Goal: Use online tool/utility: Utilize a website feature to perform a specific function

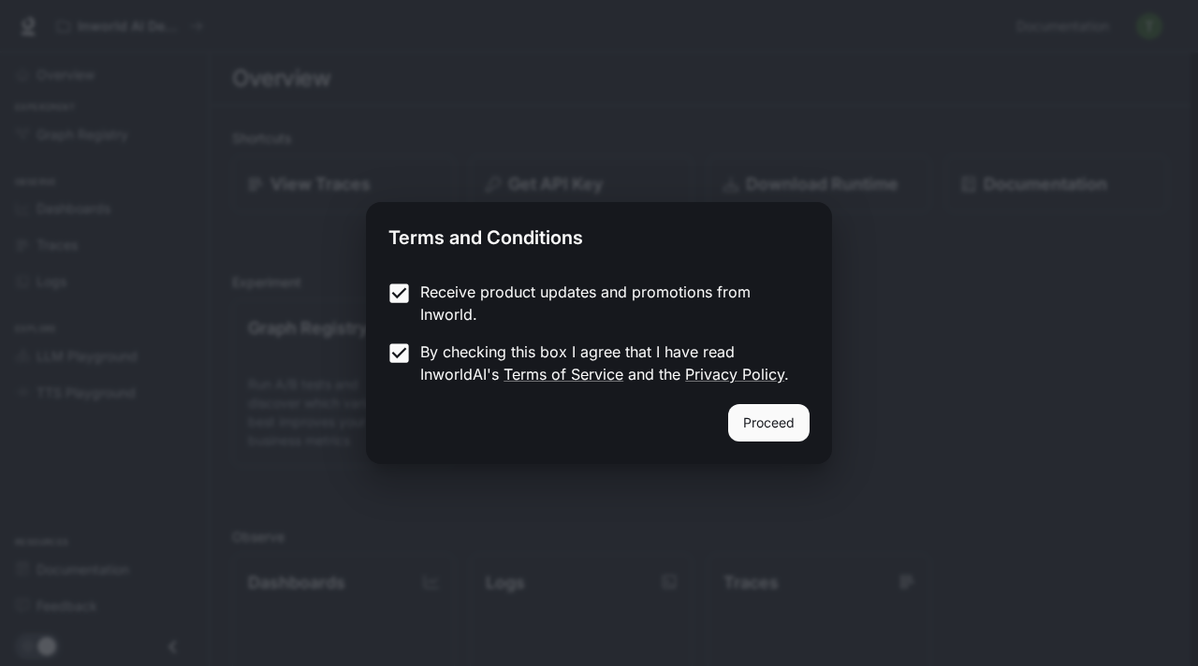
click at [716, 437] on div "Proceed" at bounding box center [599, 434] width 466 height 60
click at [747, 437] on button "Proceed" at bounding box center [768, 422] width 81 height 37
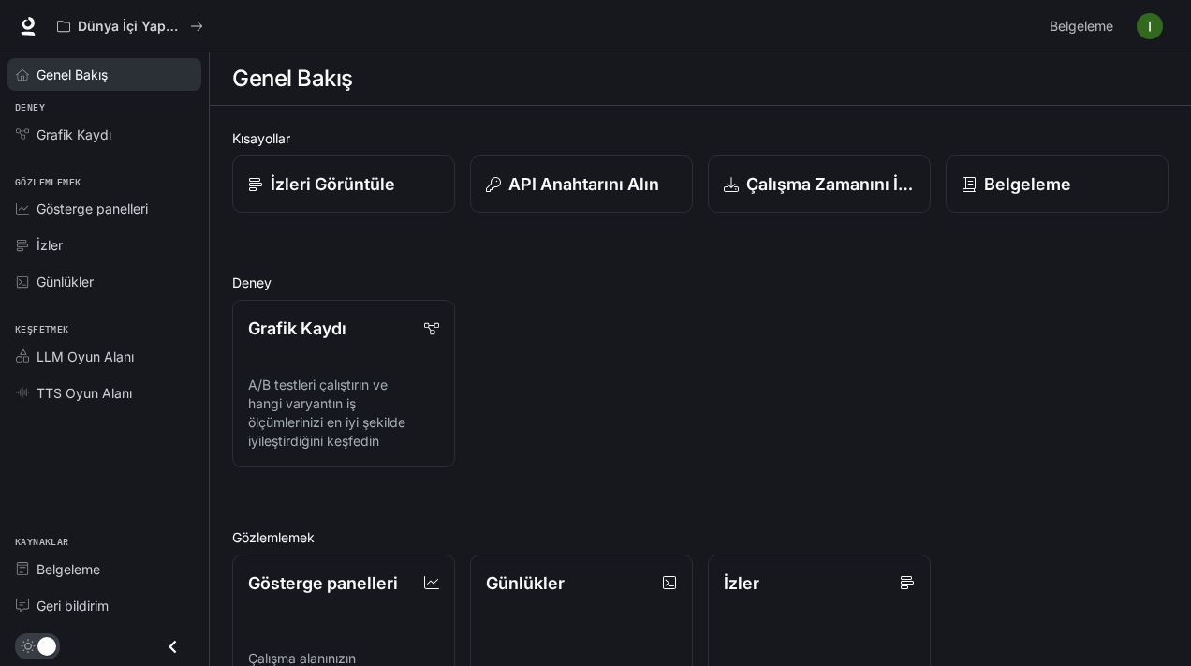
click at [103, 80] on font "Genel Bakış" at bounding box center [72, 74] width 71 height 16
click at [112, 18] on button "Dünya İçi Yapay Zeka Demoları" at bounding box center [130, 25] width 163 height 37
click at [20, 42] on div "Dünya İçi Yapay Zeka Demoları Belgeleme Belgeleme" at bounding box center [595, 26] width 1191 height 52
click at [38, 21] on link at bounding box center [28, 26] width 26 height 26
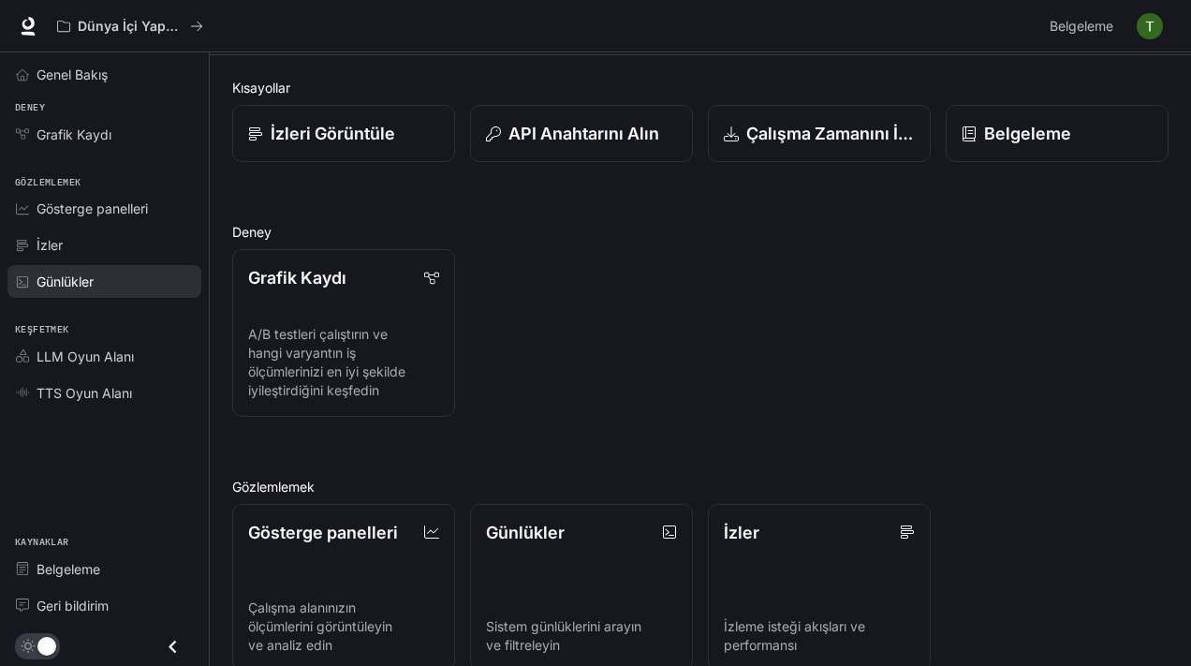
scroll to position [54, 0]
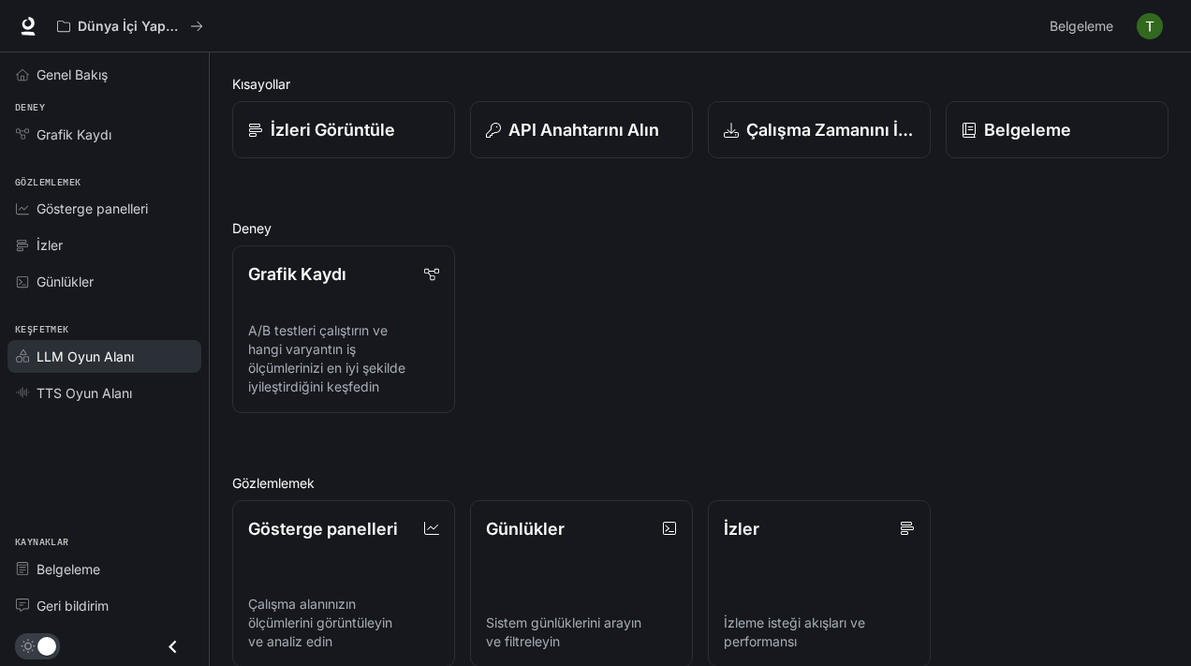
click at [81, 359] on font "LLM Oyun Alanı" at bounding box center [85, 356] width 97 height 16
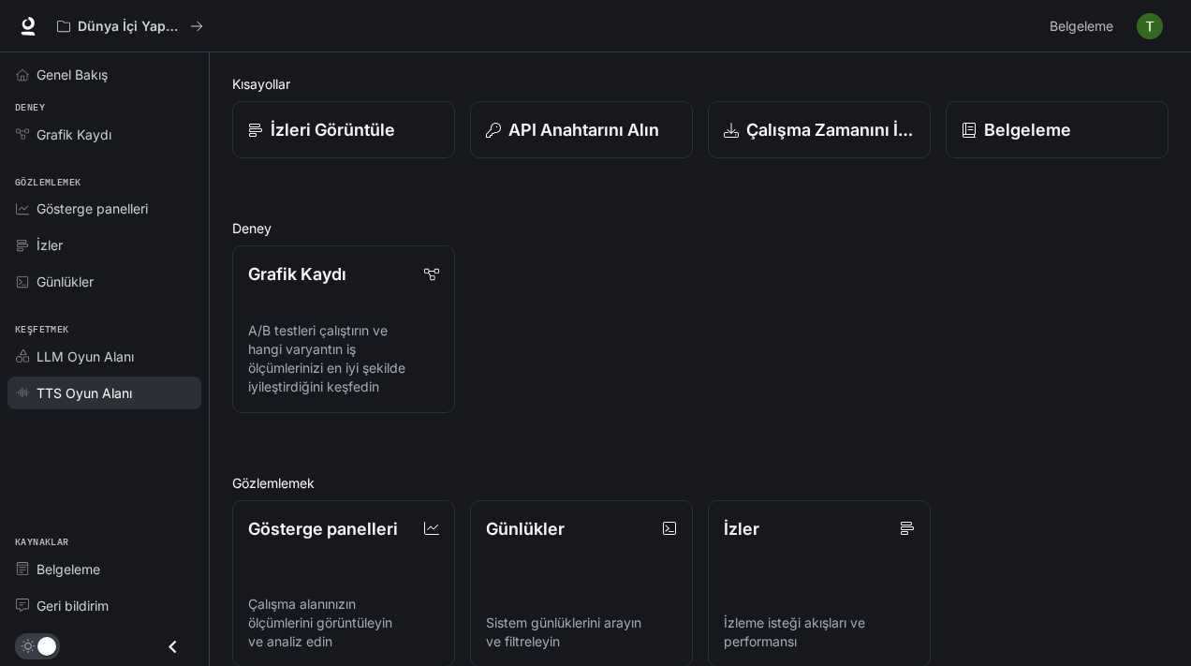
click at [81, 385] on font "TTS Oyun Alanı" at bounding box center [84, 393] width 95 height 16
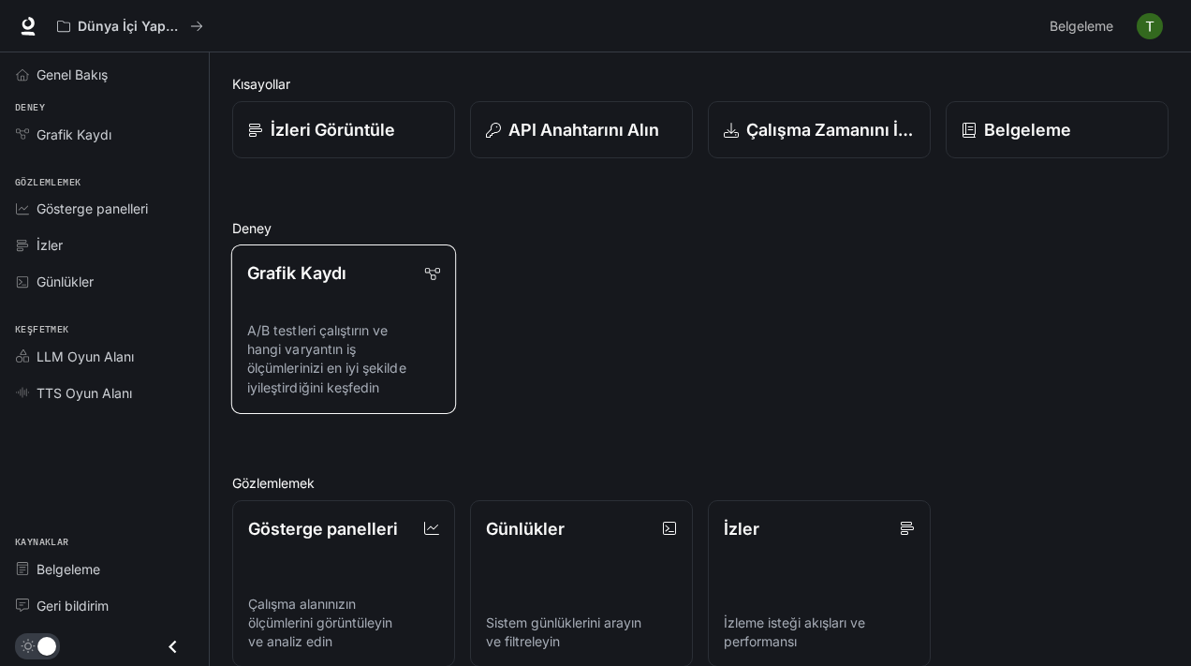
scroll to position [0, 0]
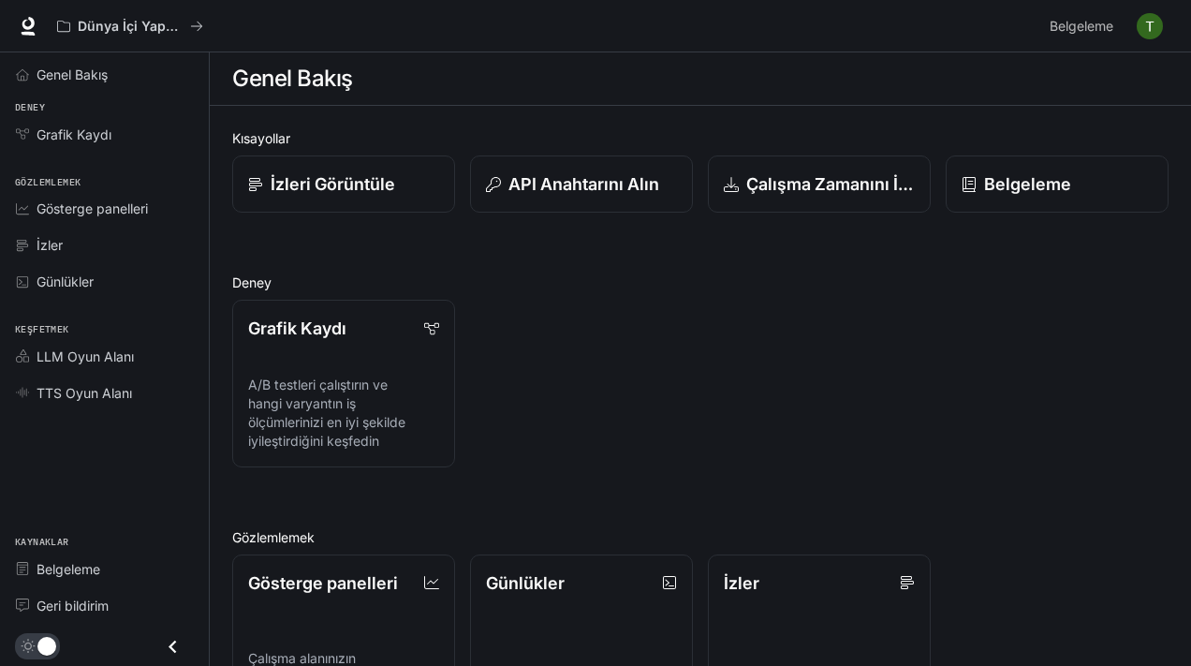
click at [1189, 22] on div "Dünya İçi Yapay Zeka Demoları Belgeleme Belgeleme" at bounding box center [595, 26] width 1191 height 52
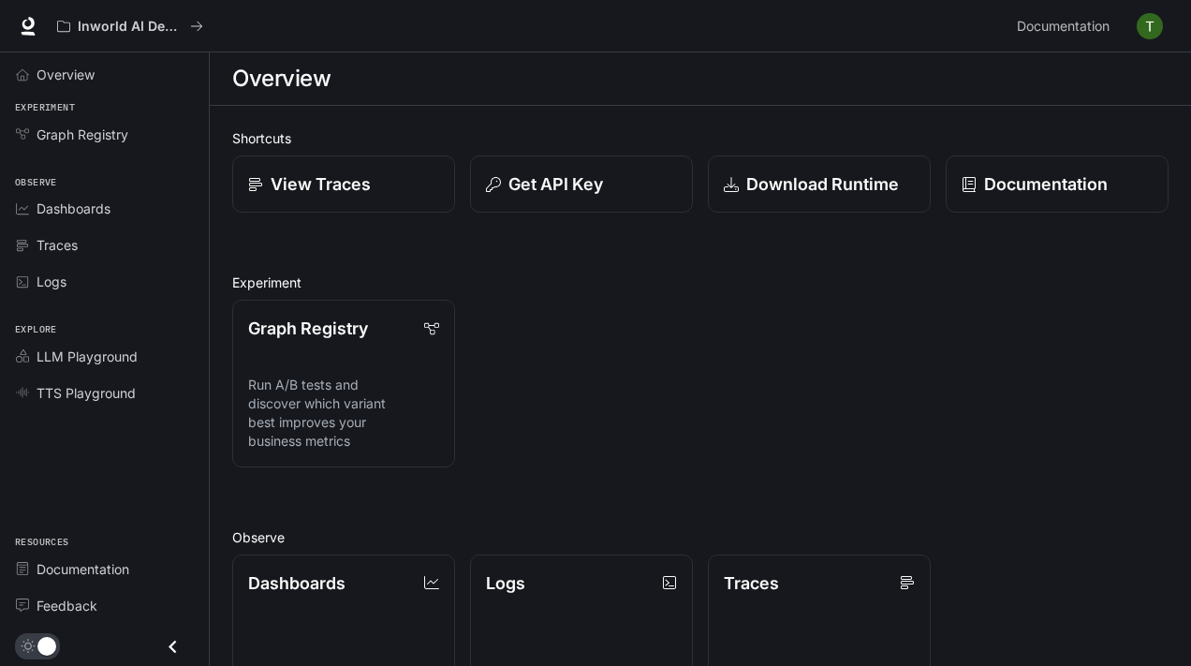
click at [564, 333] on div "Graph Registry Run A/B tests and discover which variant best improves your busi…" at bounding box center [692, 376] width 951 height 183
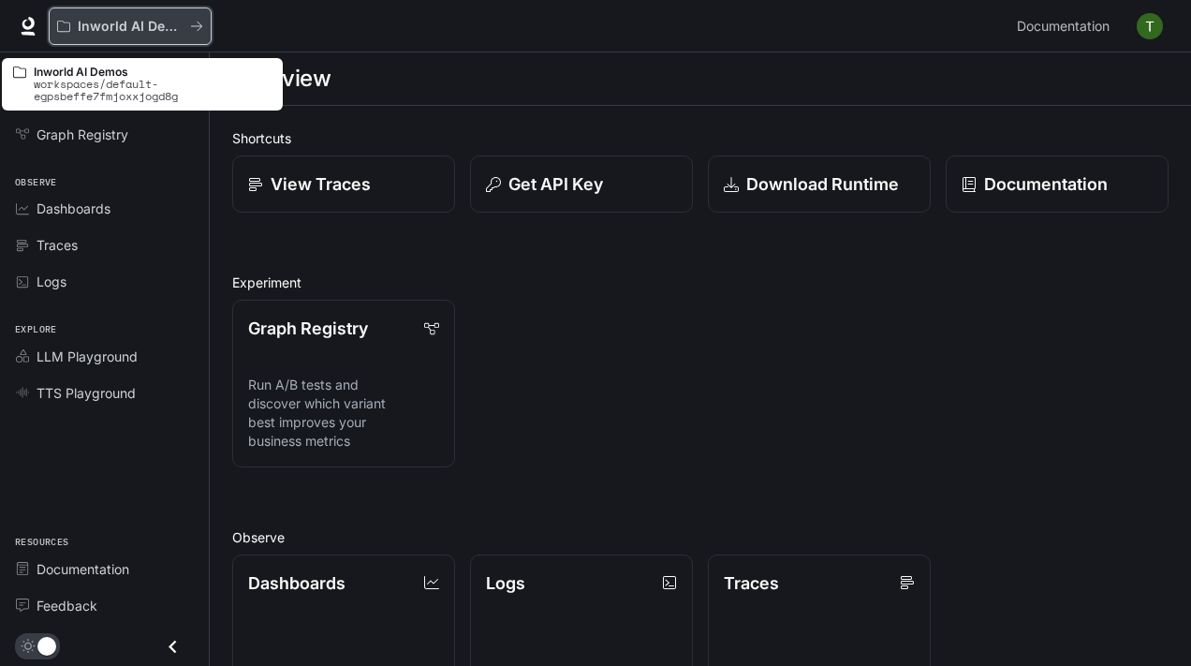
click at [157, 27] on p "Inworld AI Demos" at bounding box center [130, 27] width 105 height 16
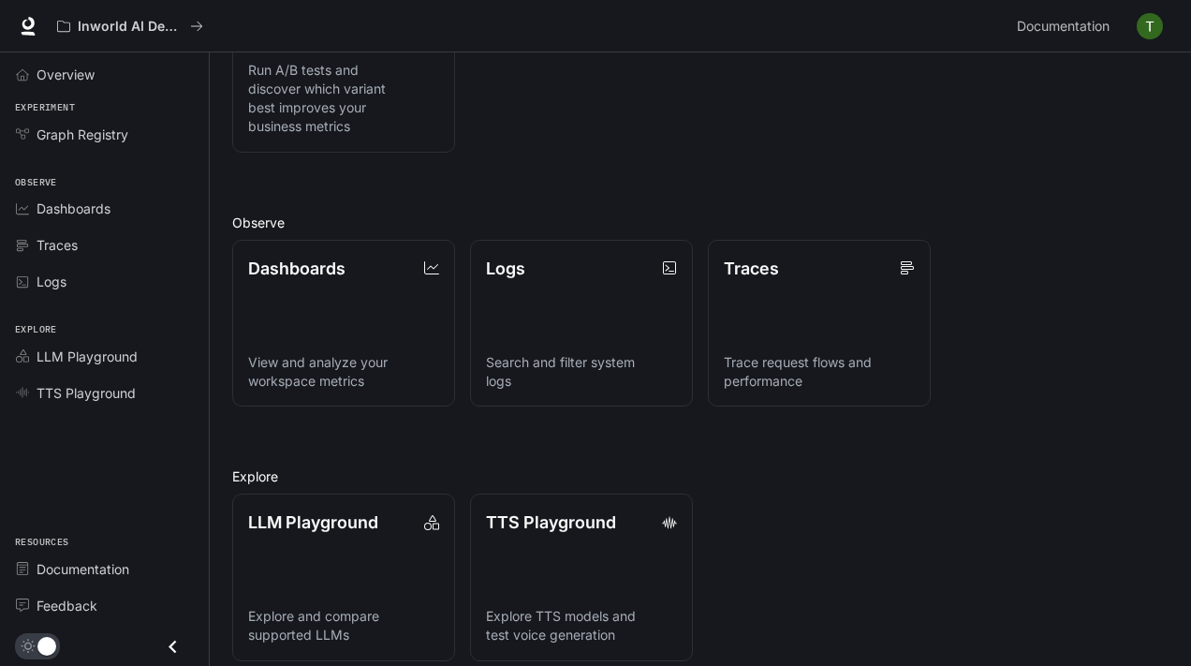
scroll to position [331, 0]
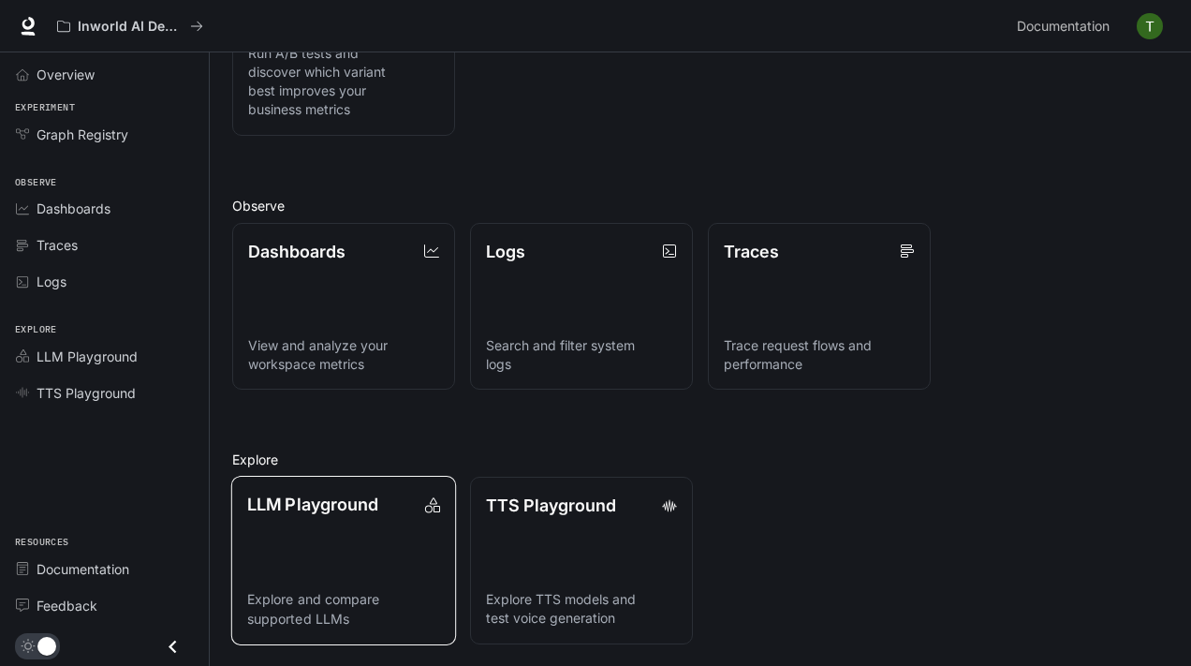
click at [252, 566] on link "LLM Playground Explore and compare supported LLMs" at bounding box center [343, 560] width 225 height 168
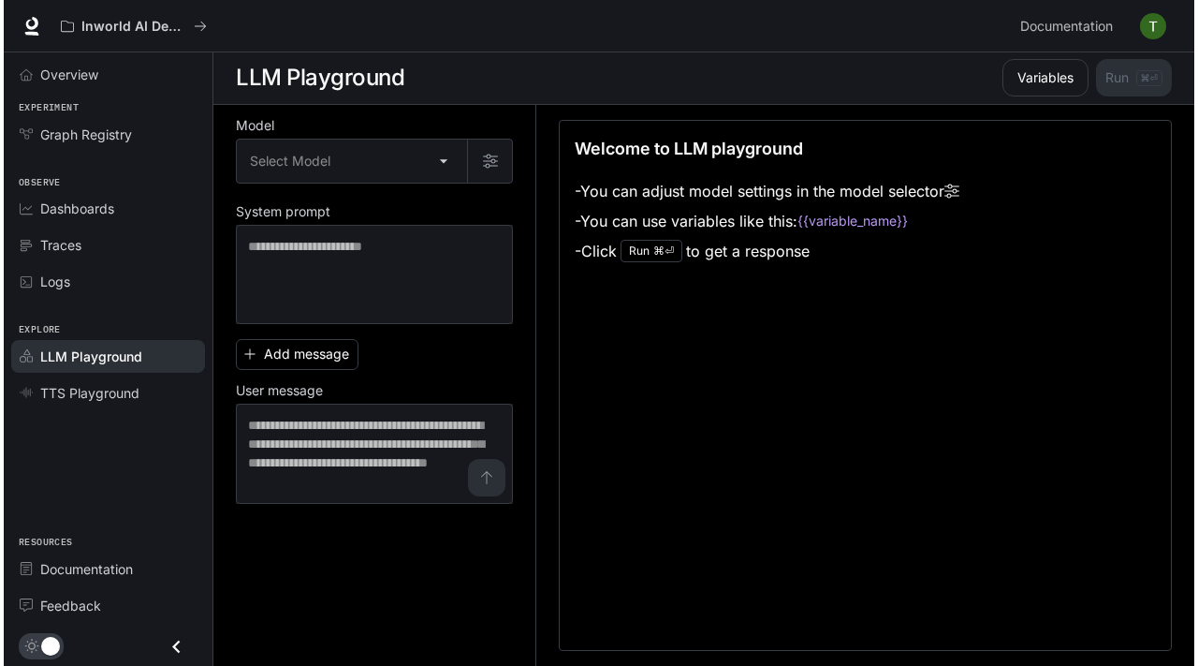
scroll to position [1, 0]
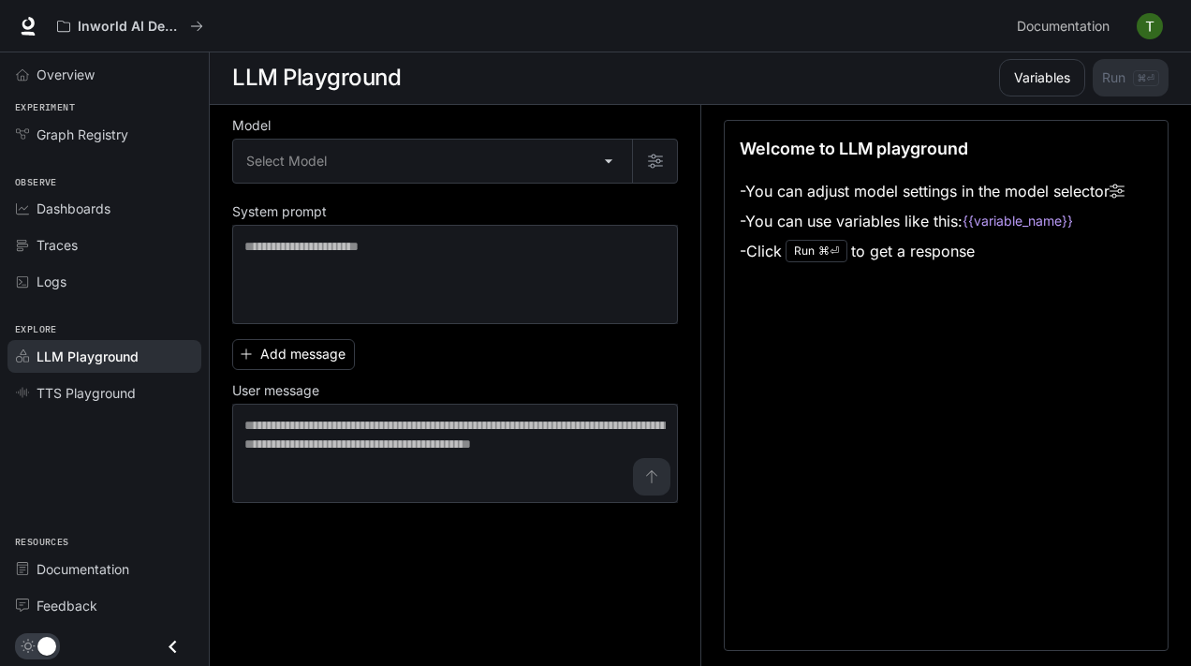
click at [166, 647] on icon "Close drawer" at bounding box center [172, 646] width 25 height 25
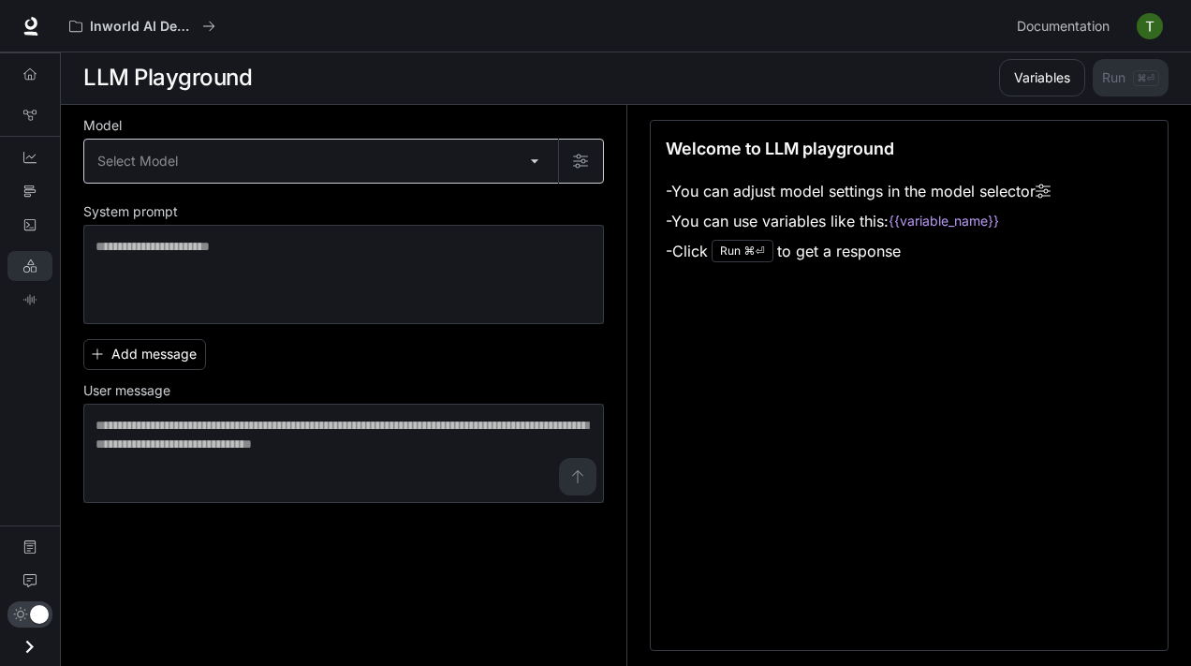
click at [285, 168] on body "Orijinal metin Bu çeviriyi değerlendirin Geri bildiriminiz, Google Çeviri'yi iy…" at bounding box center [595, 332] width 1191 height 666
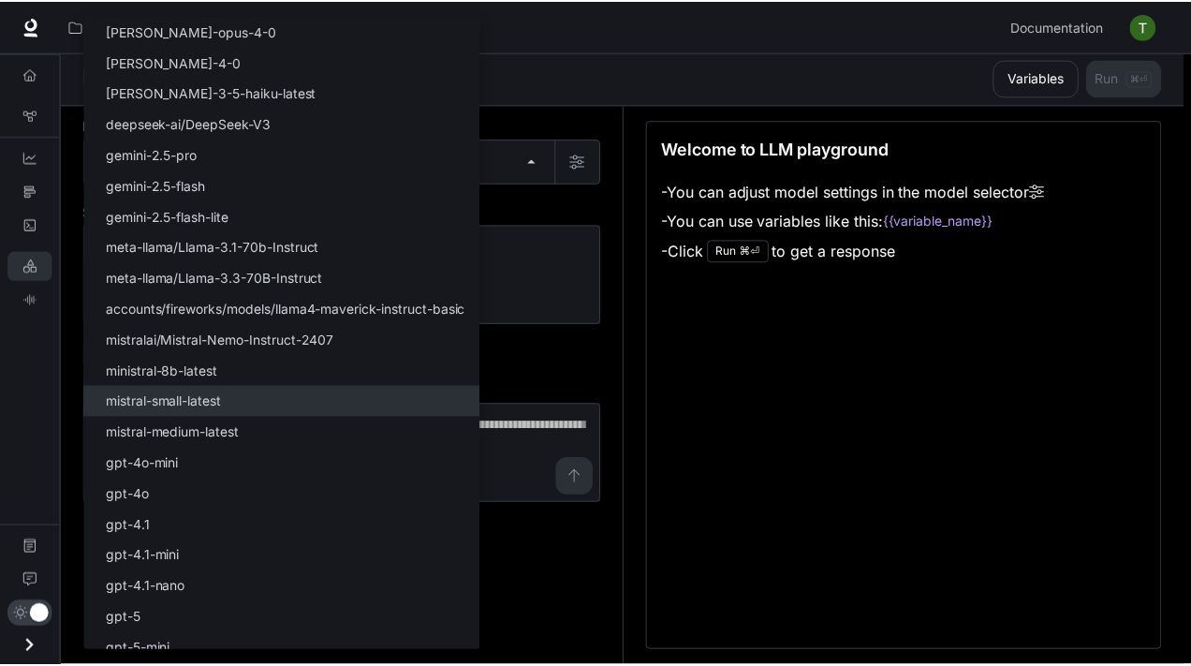
scroll to position [137, 0]
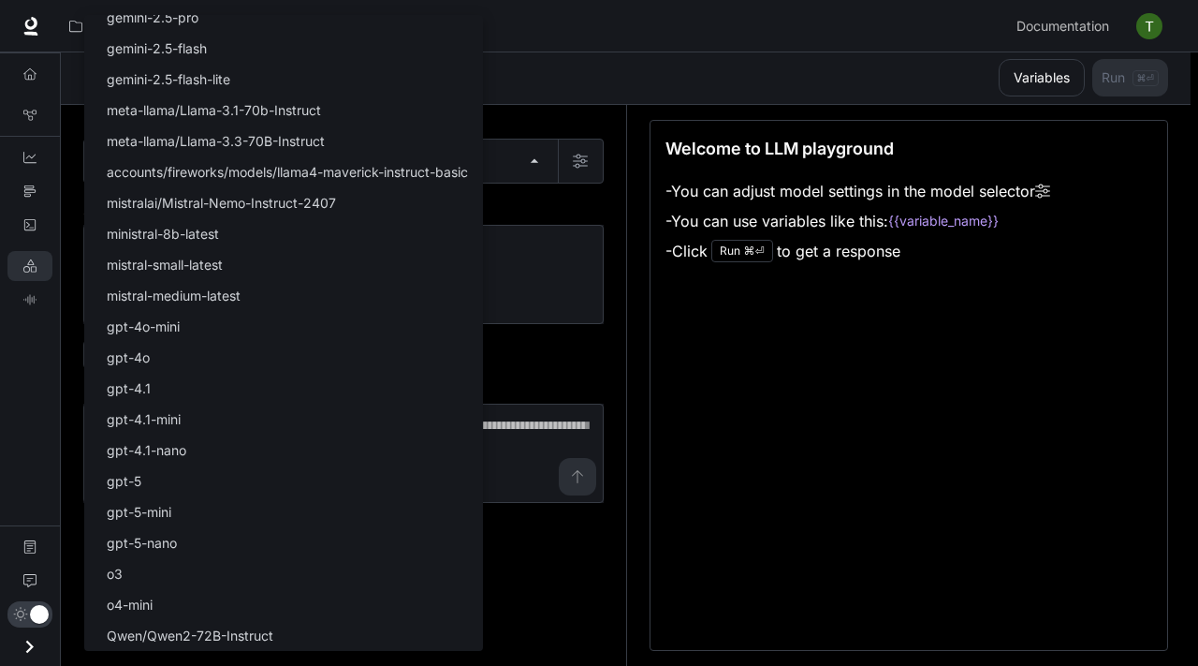
click at [759, 494] on div at bounding box center [599, 333] width 1198 height 666
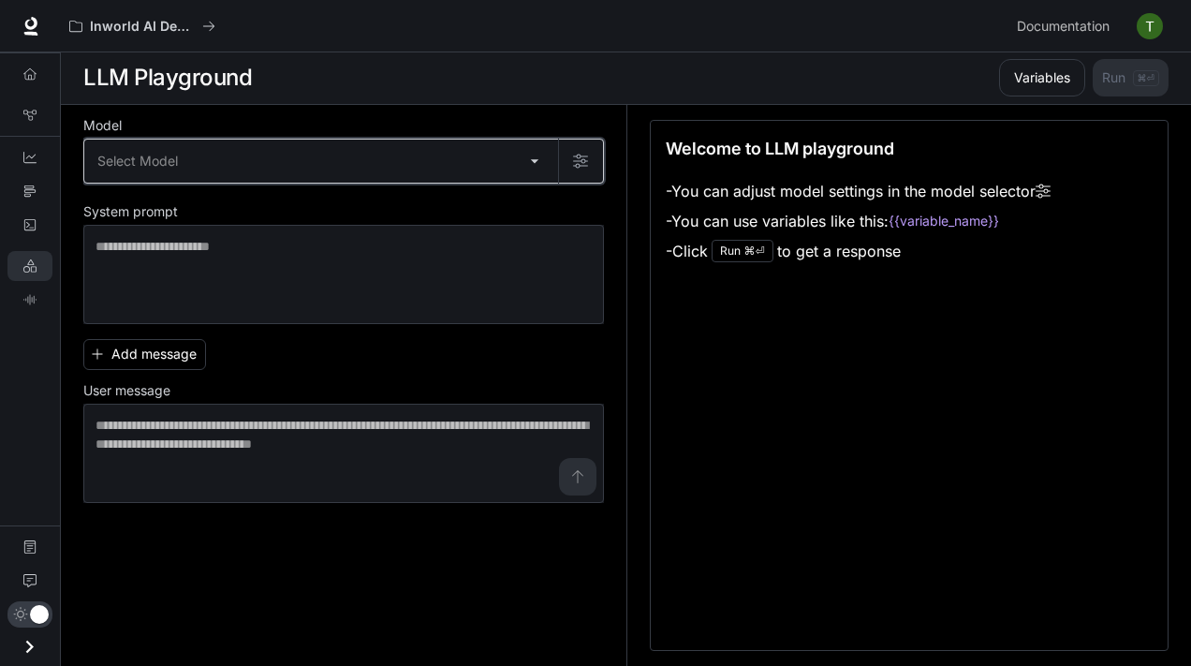
scroll to position [0, 0]
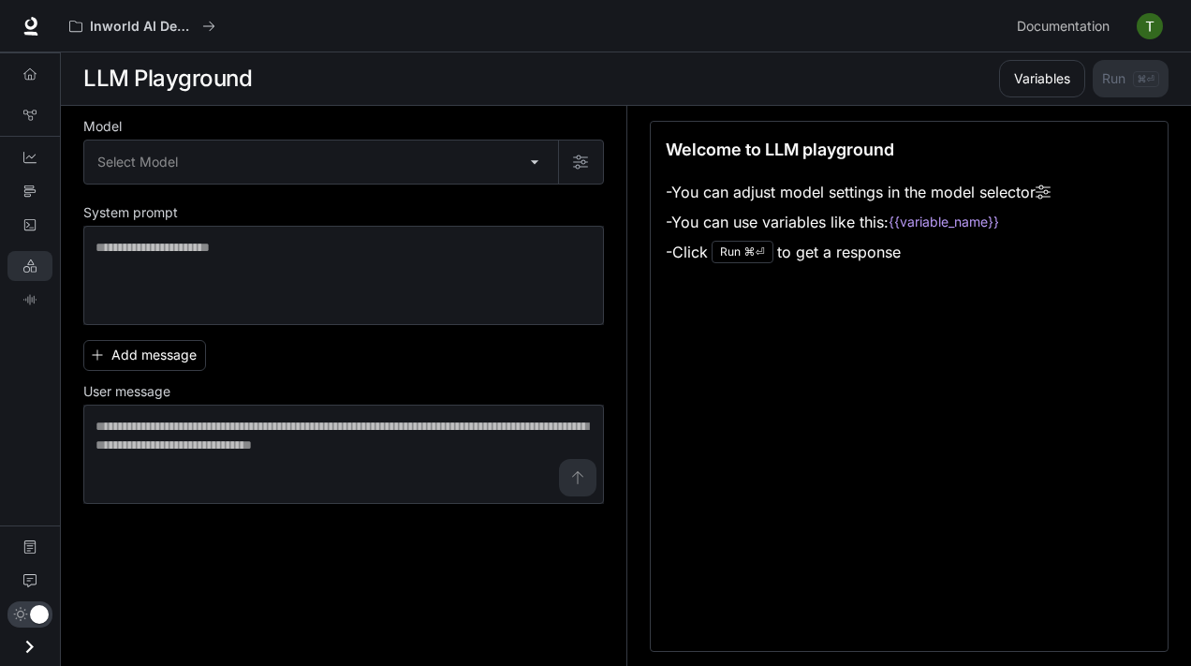
click at [371, 110] on div "Model Select Model ​ System prompt * ​ Add message User message * ​" at bounding box center [354, 386] width 543 height 561
click at [31, 111] on icon "Graph Registry" at bounding box center [29, 115] width 13 height 13
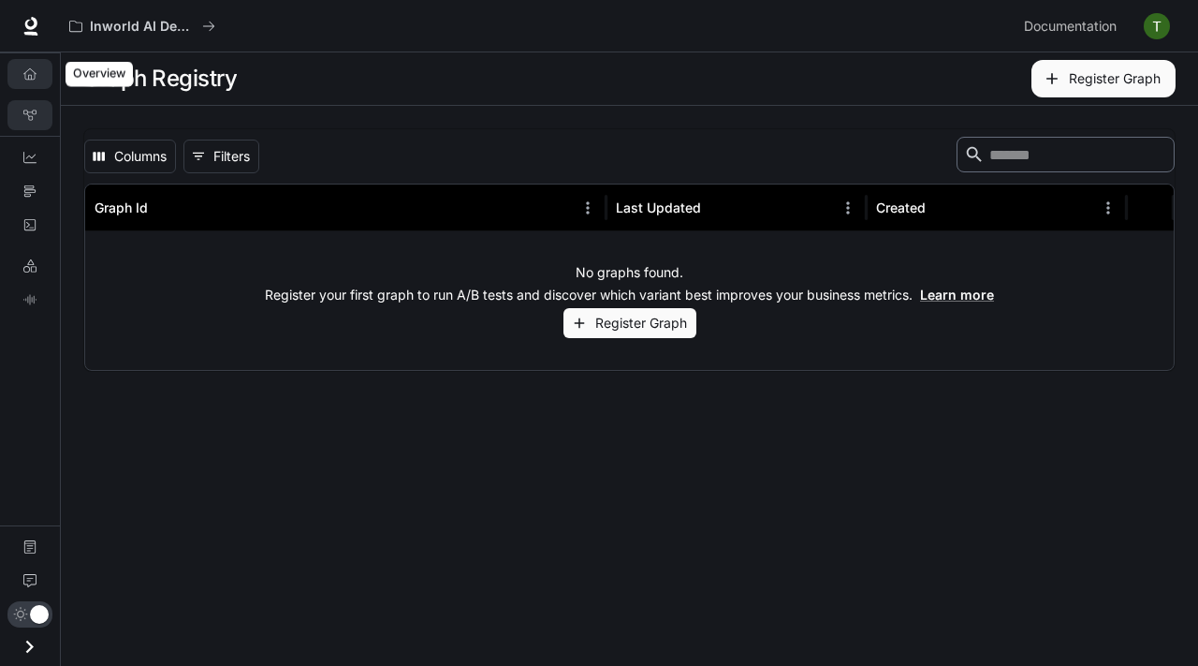
click at [29, 82] on link "Overview" at bounding box center [29, 74] width 45 height 30
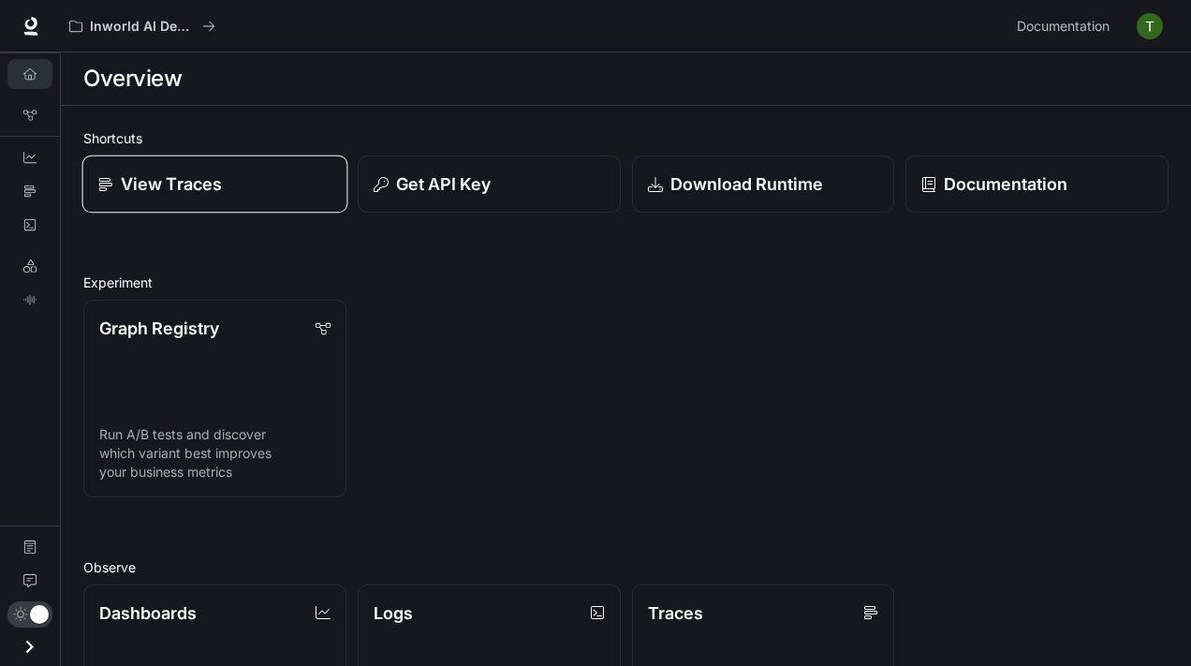
click at [95, 173] on link "View Traces" at bounding box center [215, 184] width 266 height 58
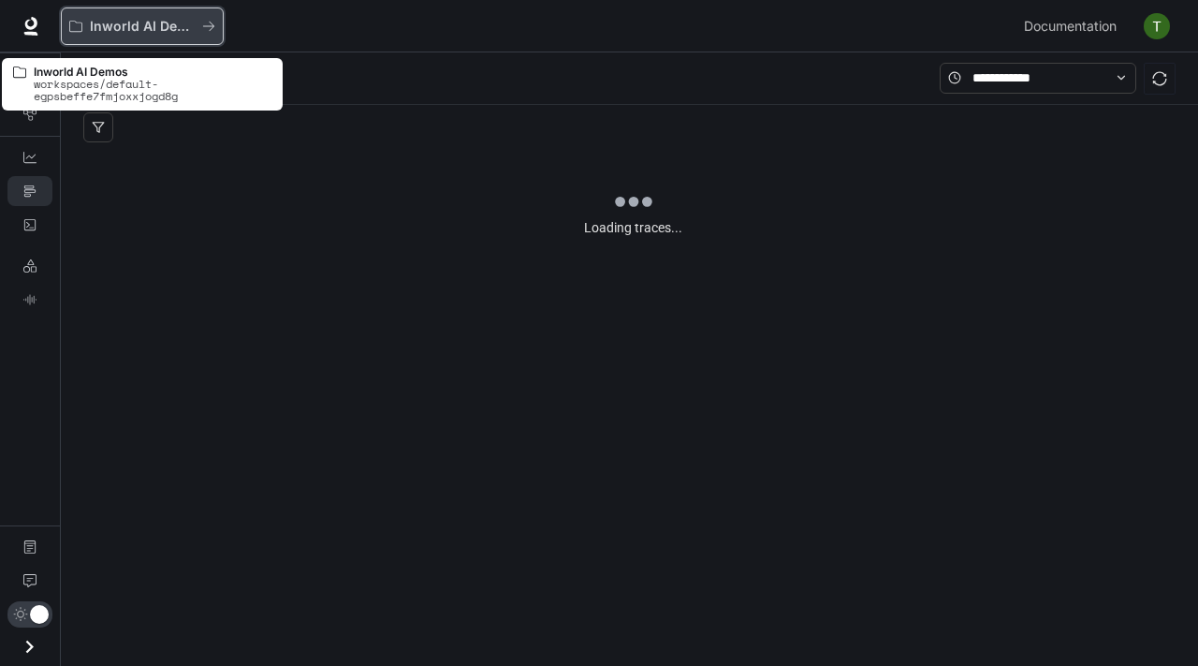
click at [113, 26] on p "Inworld AI Demos" at bounding box center [142, 27] width 105 height 16
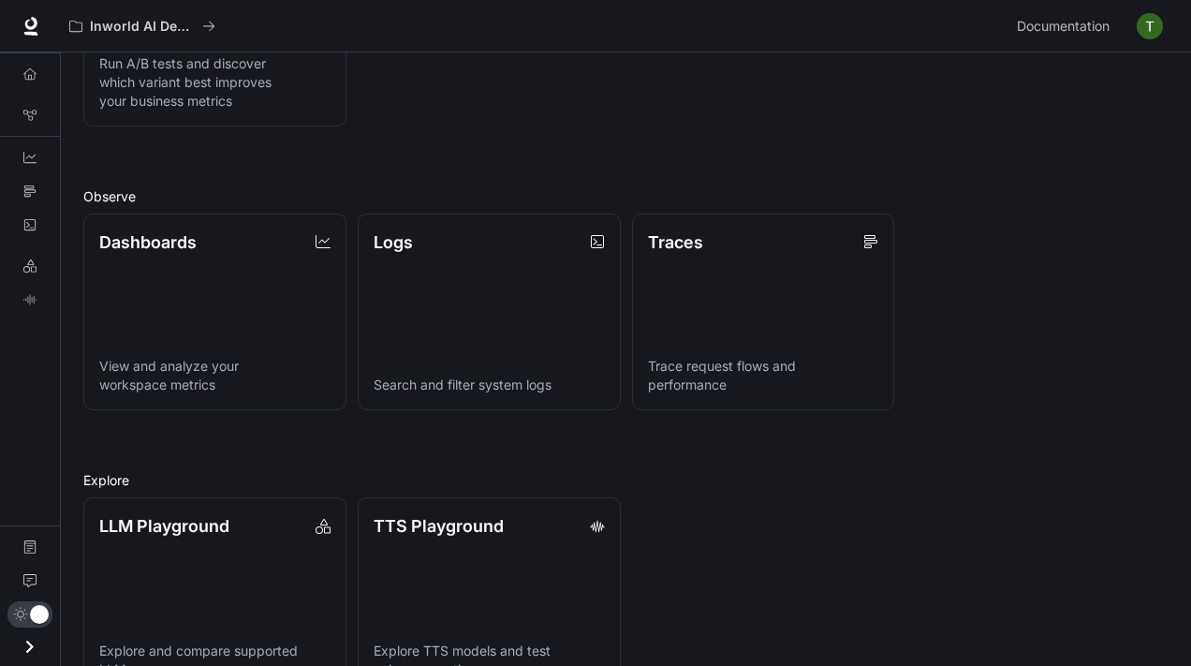
scroll to position [421, 0]
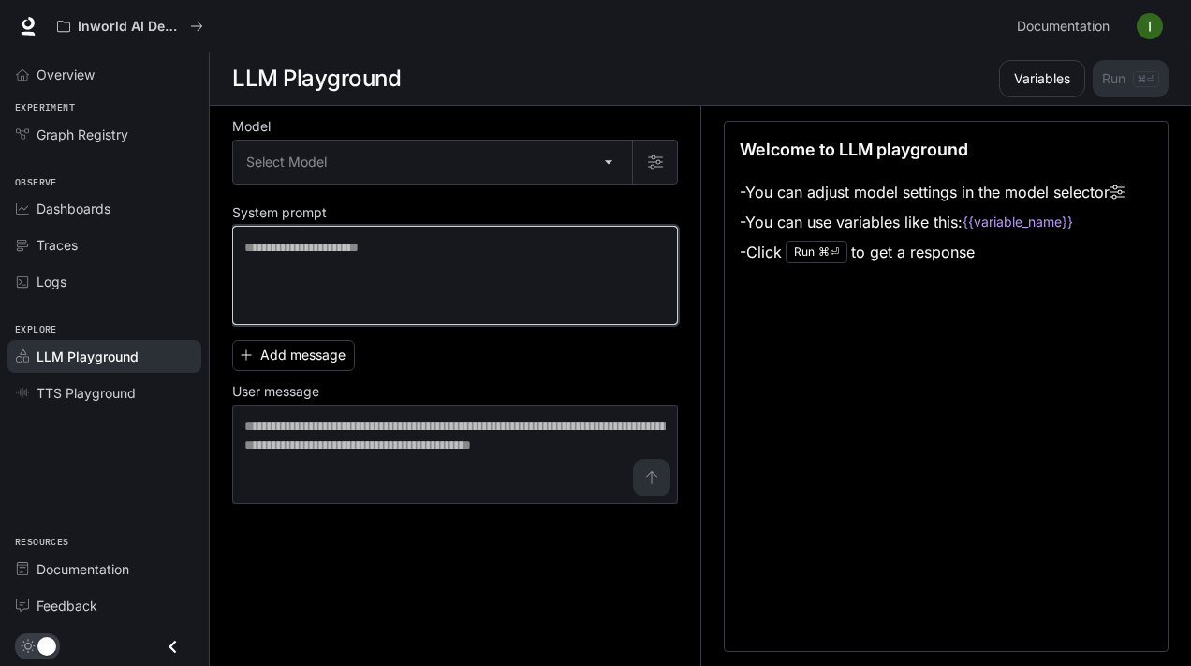
click at [405, 267] on textarea at bounding box center [454, 275] width 421 height 75
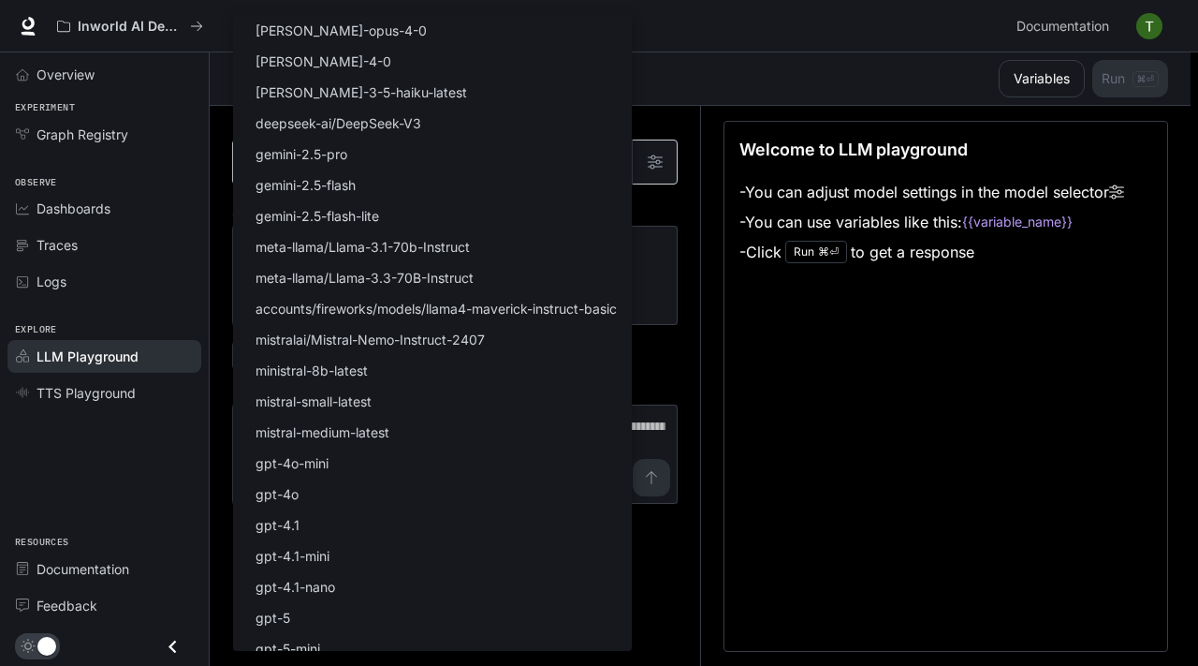
click at [543, 152] on body "Skip to main content Inworld AI Demos Documentation Documentation Portal Overvi…" at bounding box center [599, 333] width 1198 height 666
click at [725, 314] on div at bounding box center [599, 333] width 1198 height 666
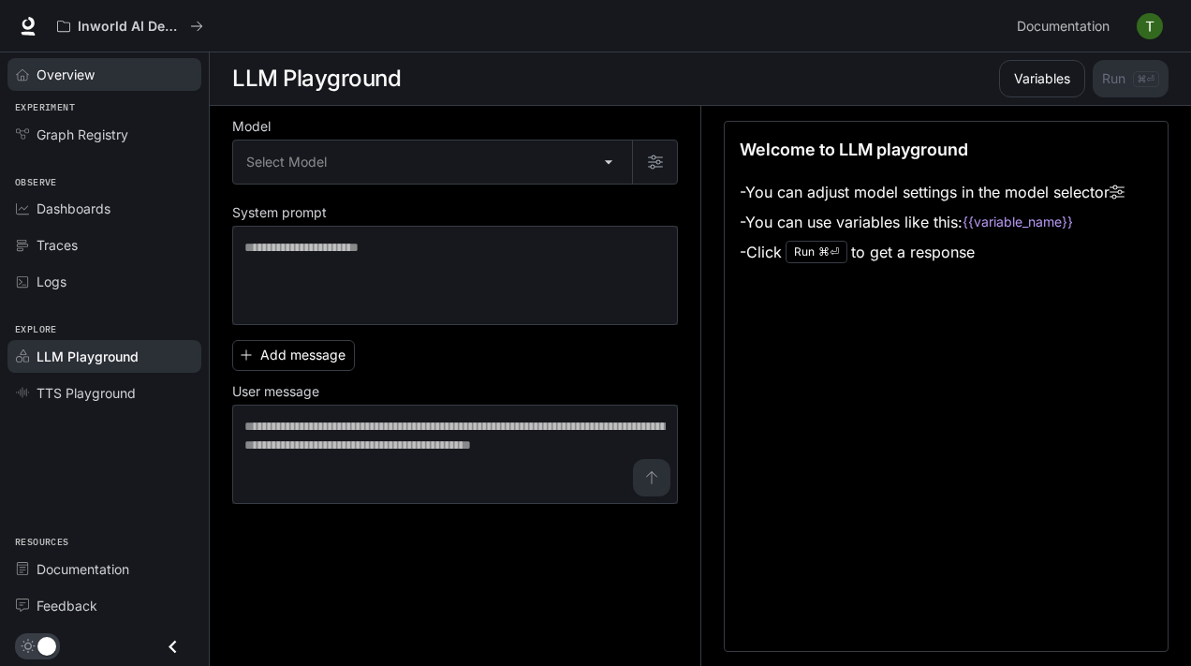
click at [104, 61] on link "Overview" at bounding box center [104, 74] width 194 height 33
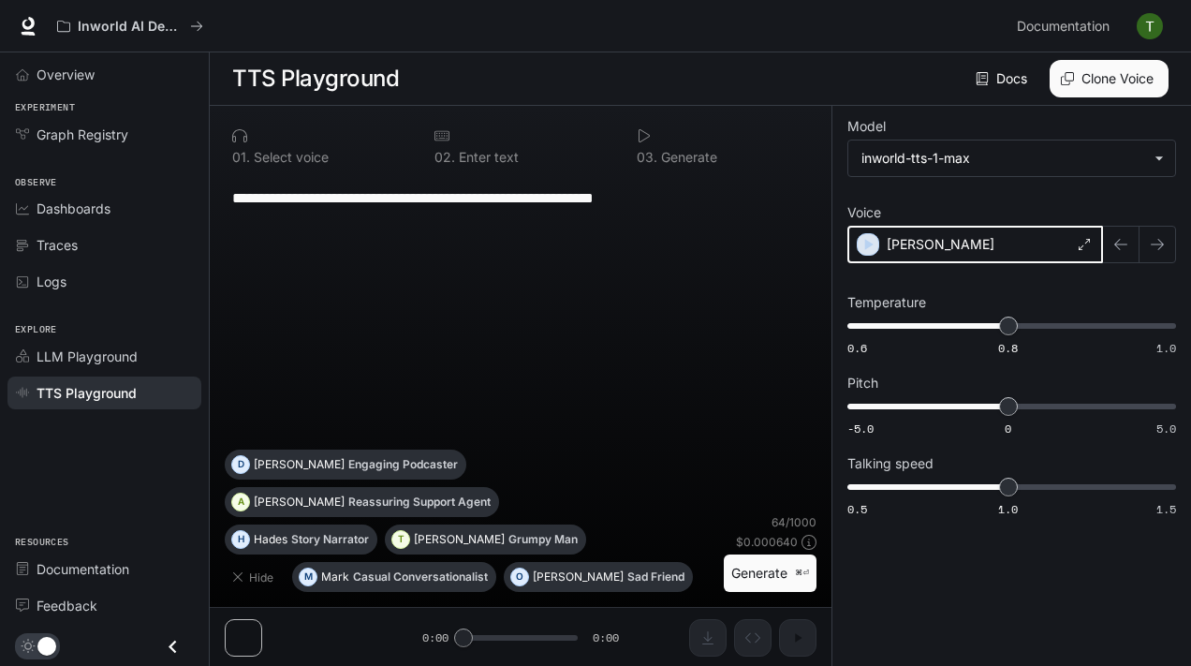
click at [857, 247] on div "button" at bounding box center [868, 244] width 22 height 22
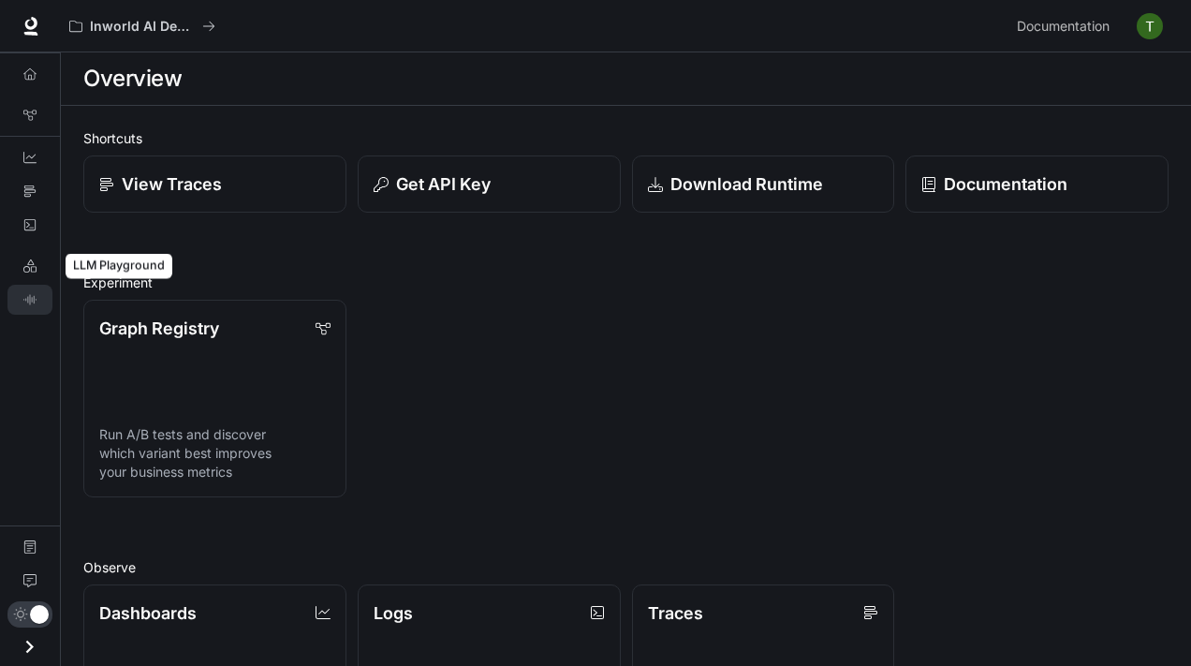
click at [34, 307] on link "TTS Playground" at bounding box center [29, 300] width 45 height 30
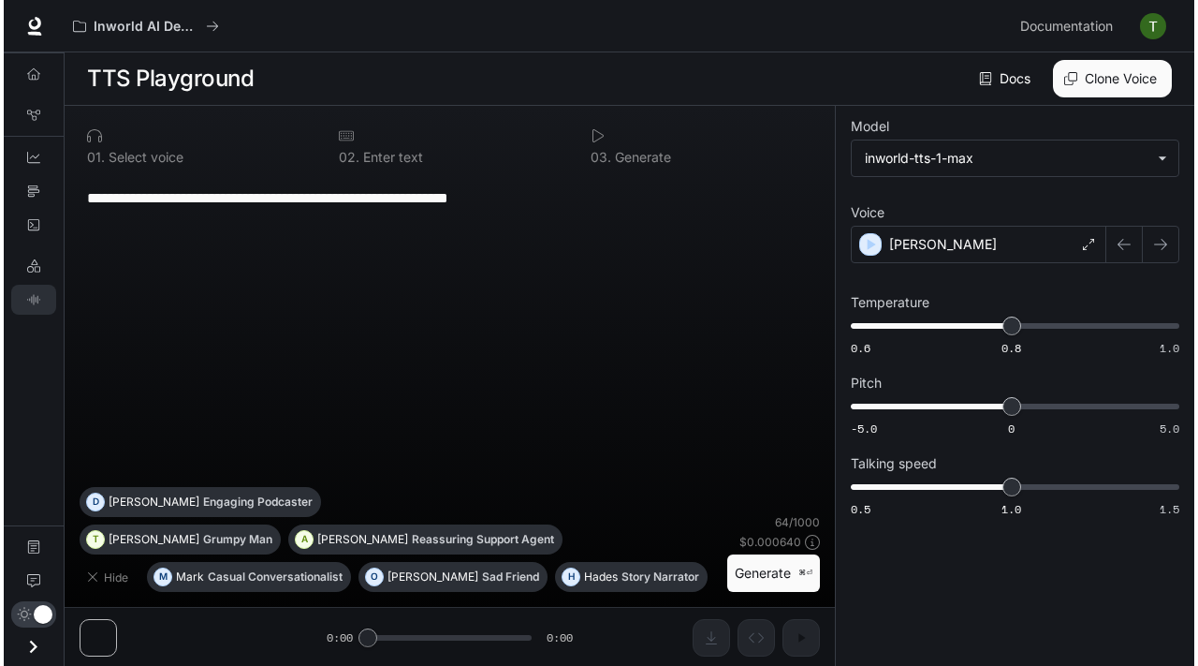
scroll to position [1, 0]
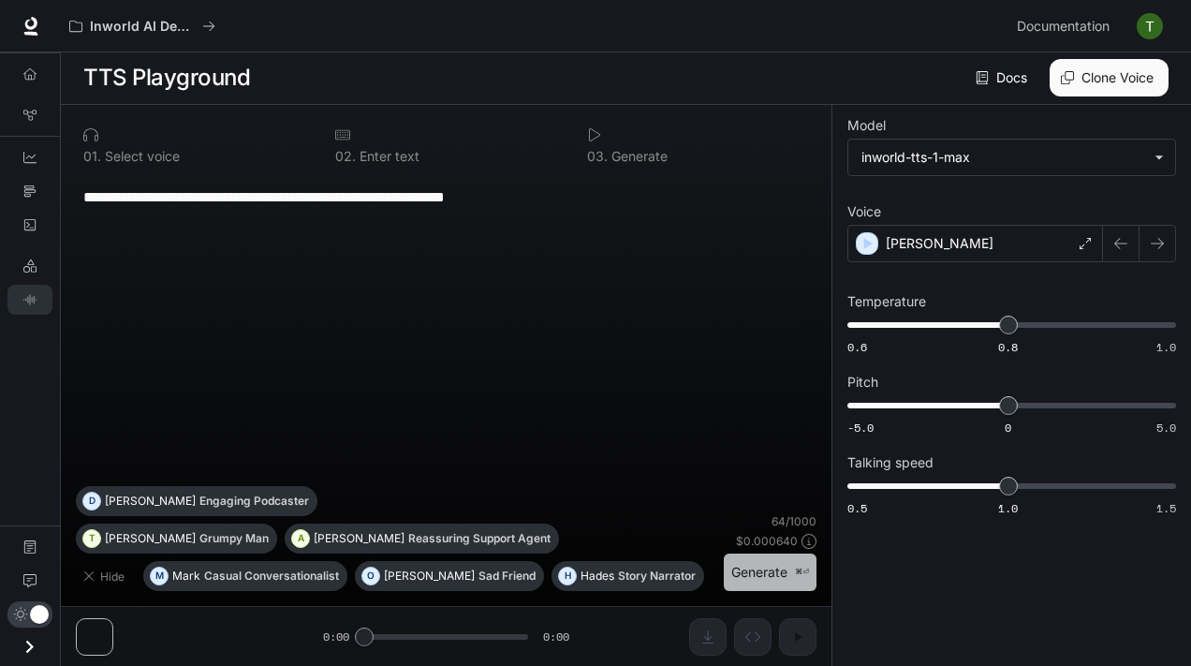
click at [785, 577] on button "Generate ⌘⏎" at bounding box center [770, 572] width 93 height 38
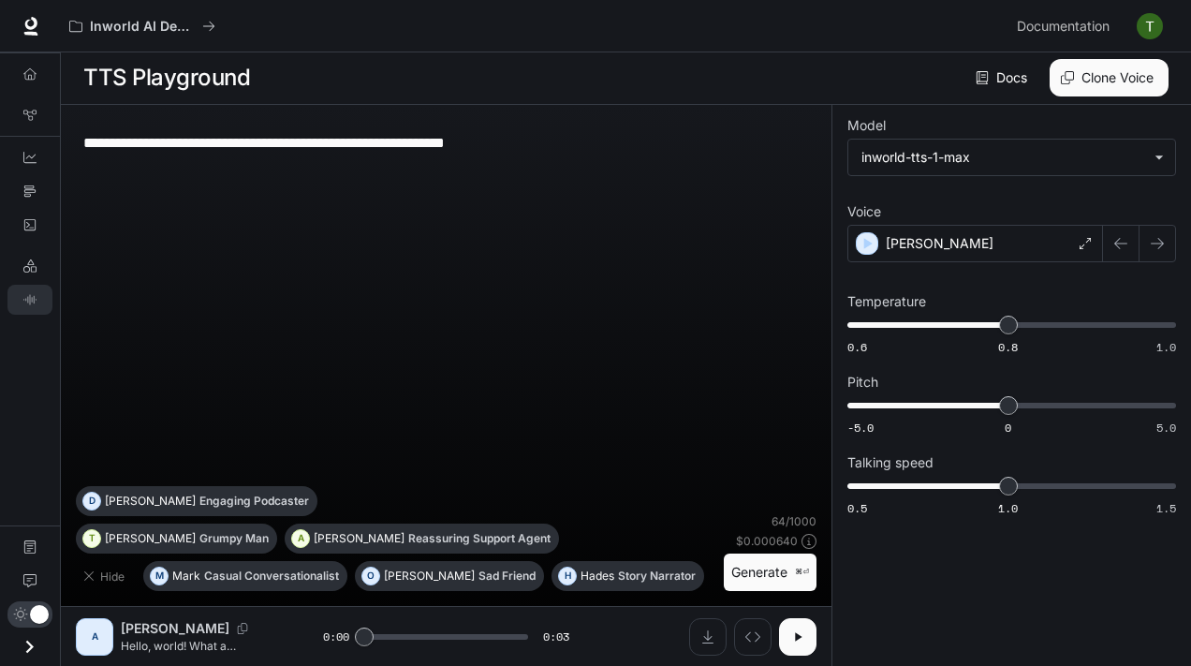
click at [802, 640] on icon "button" at bounding box center [797, 636] width 15 height 15
type input "***"
click at [35, 267] on icon "LLM Playground" at bounding box center [29, 265] width 13 height 13
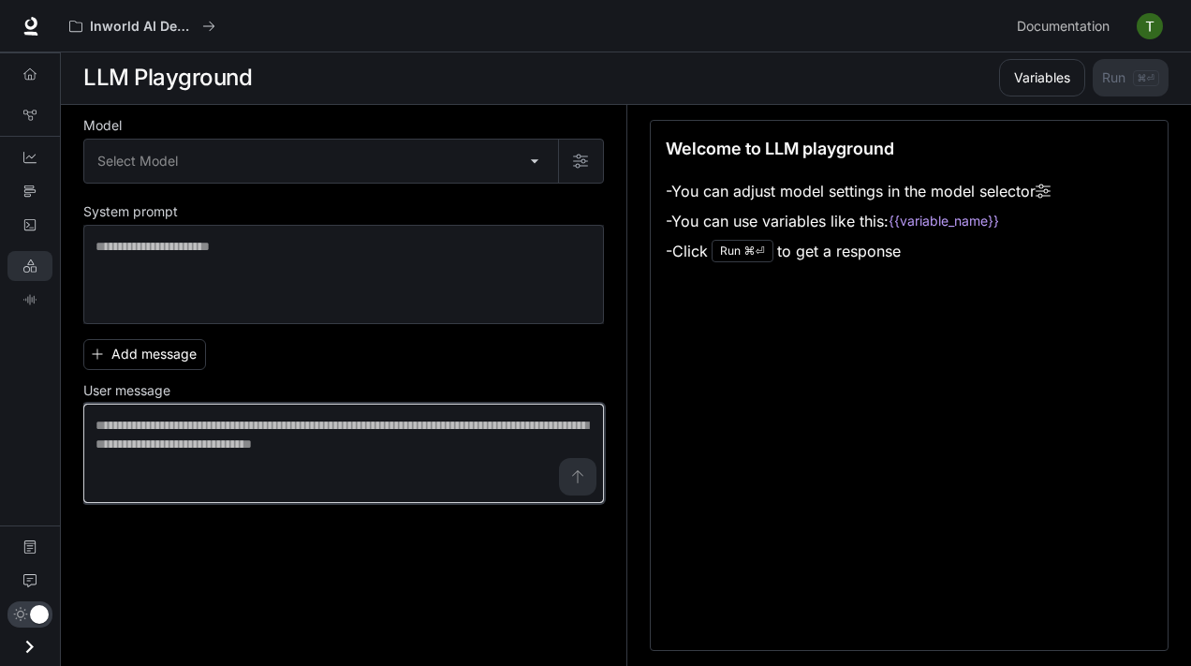
click at [232, 467] on textarea at bounding box center [343, 453] width 496 height 75
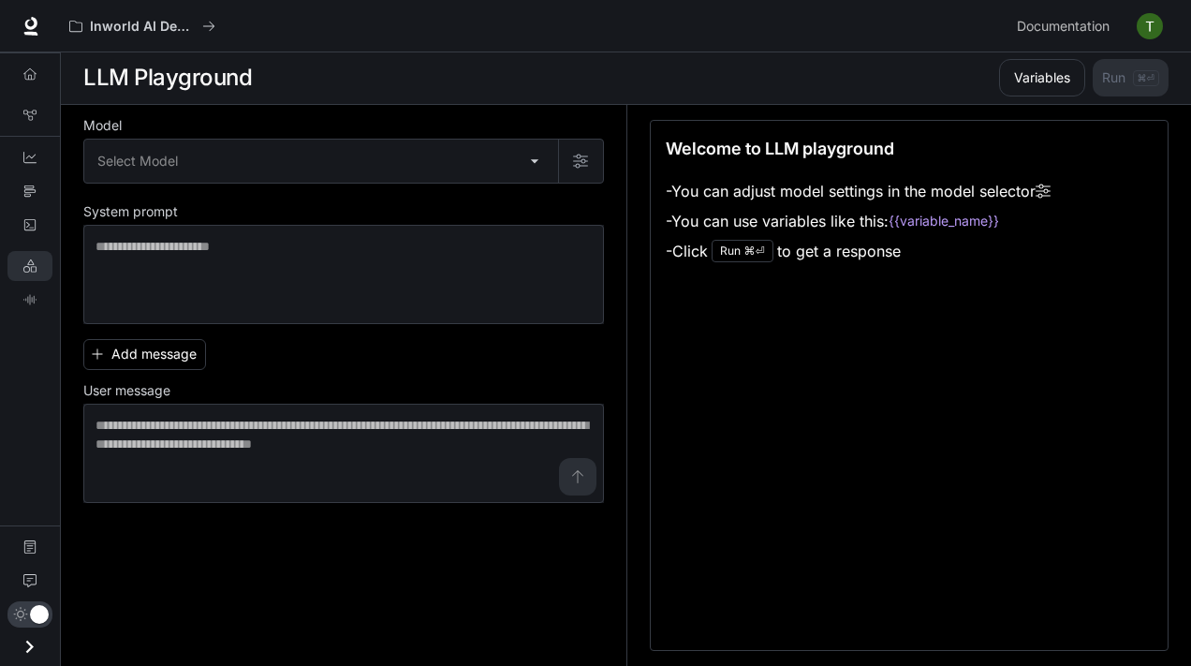
click at [1139, 89] on div "Variables Run ⌘⏎" at bounding box center [1079, 77] width 177 height 37
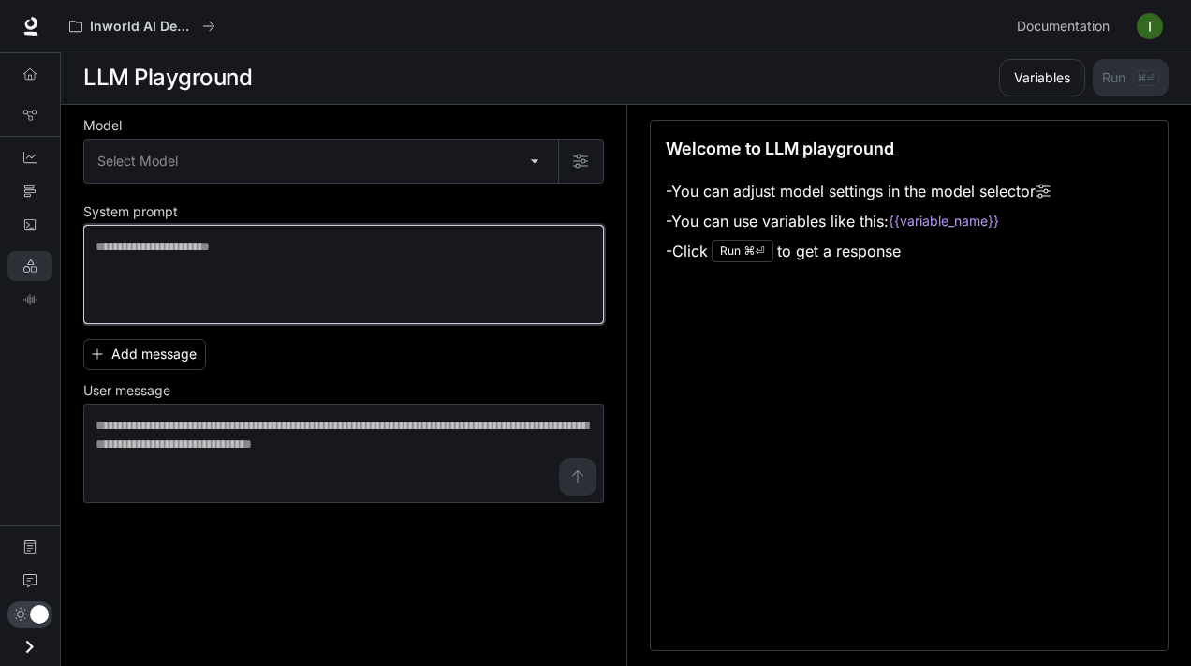
click at [284, 289] on textarea at bounding box center [343, 274] width 496 height 75
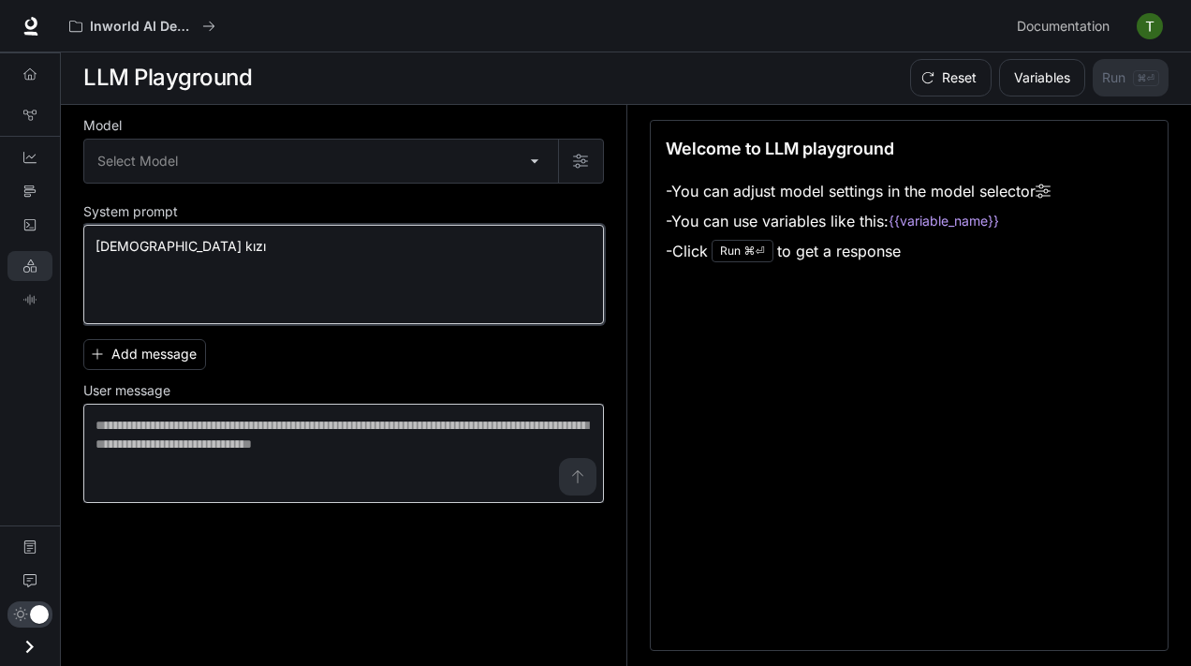
type textarea "*********"
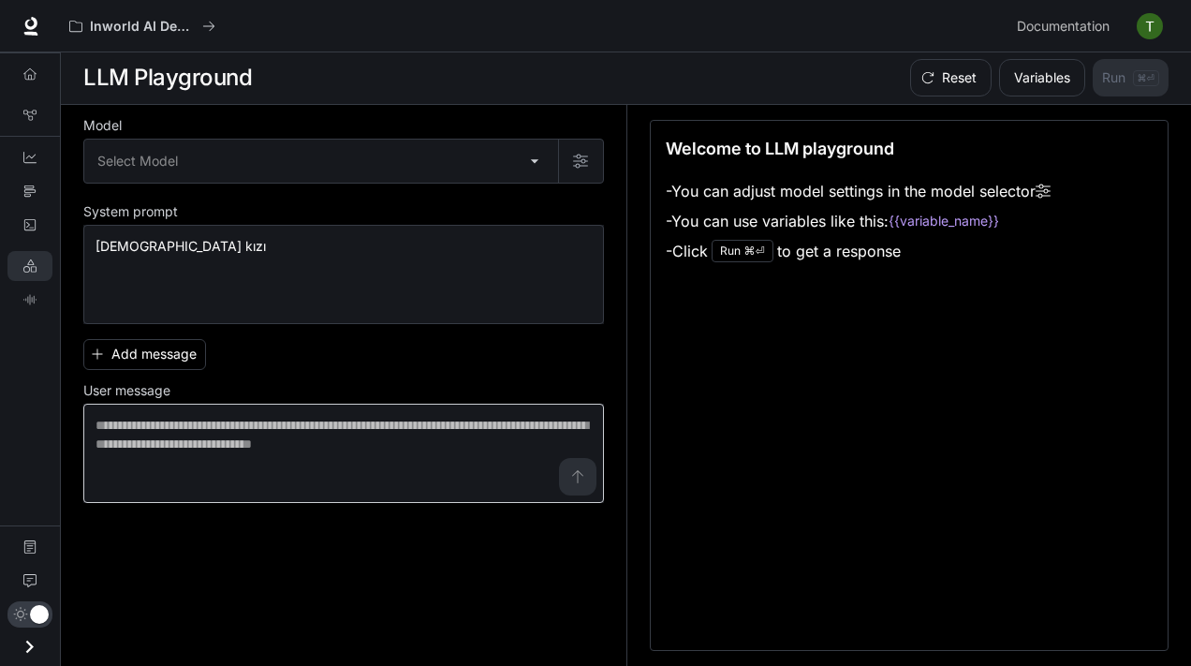
click at [246, 493] on div "* ​" at bounding box center [343, 452] width 520 height 99
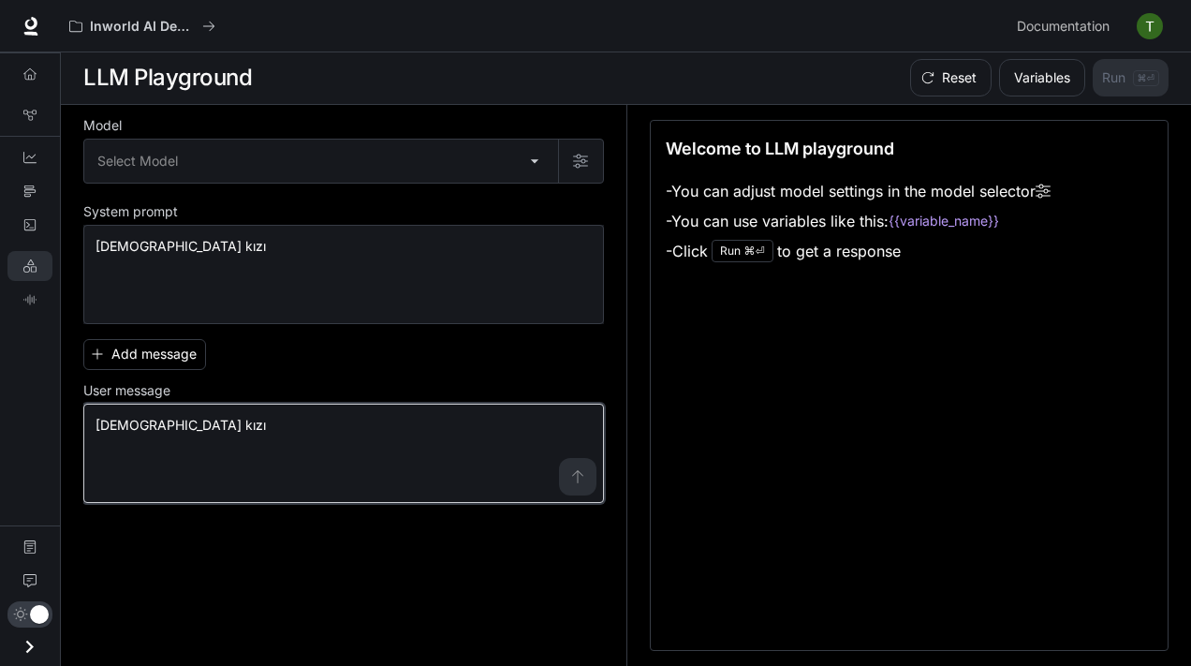
type textarea "*********"
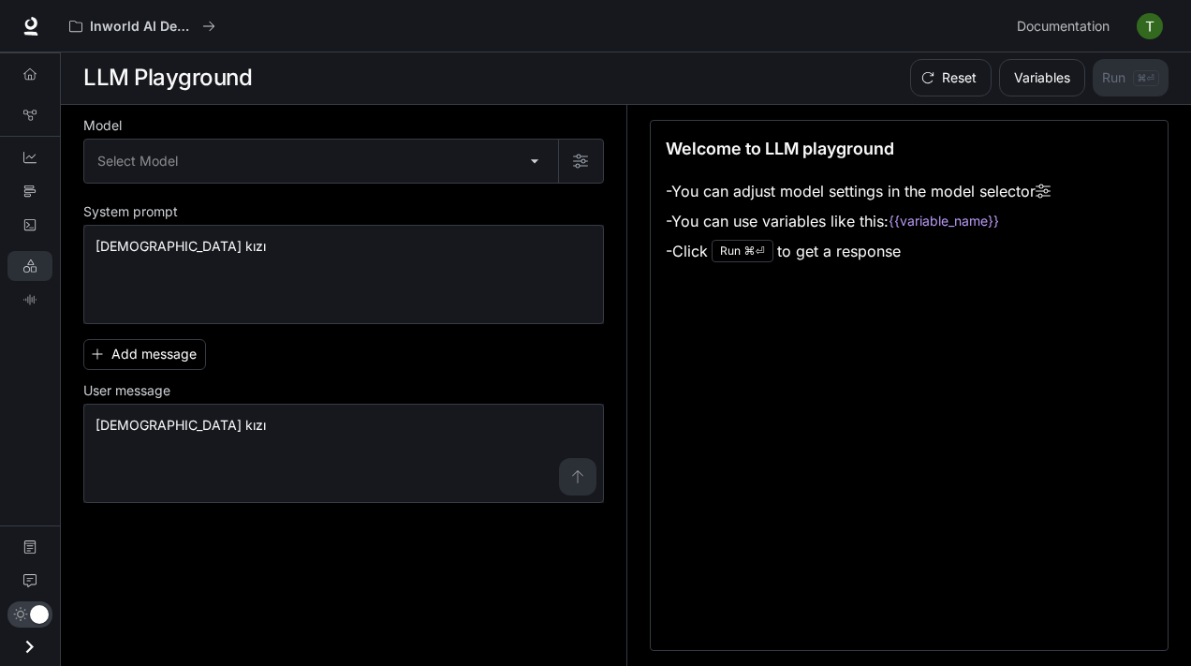
click at [1095, 88] on div "Reset Variables Run ⌘⏎" at bounding box center [1035, 77] width 266 height 37
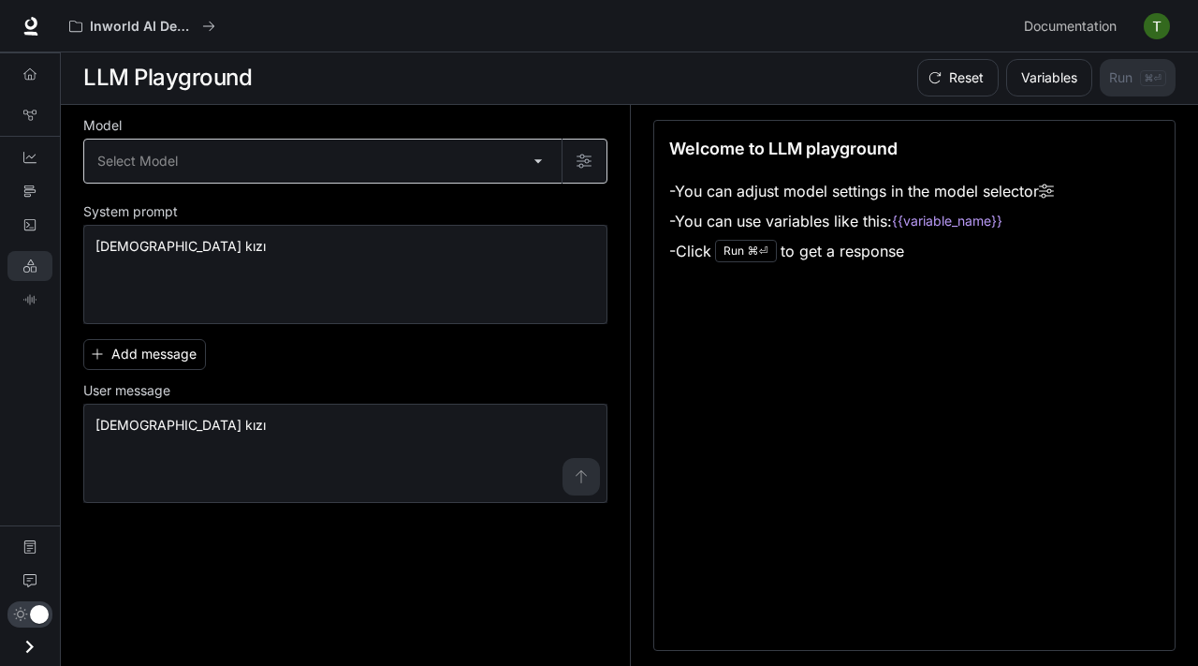
click at [286, 166] on body "Skip to main content Inworld AI Demos Documentation Documentation Portal Overvi…" at bounding box center [599, 332] width 1198 height 666
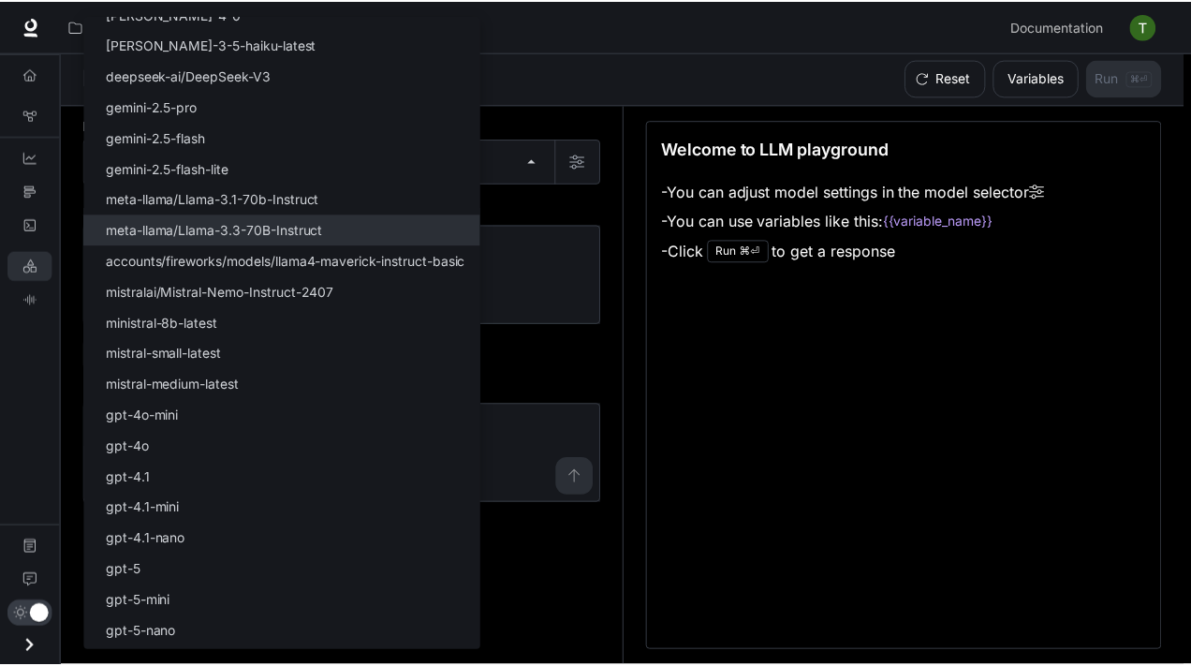
scroll to position [137, 0]
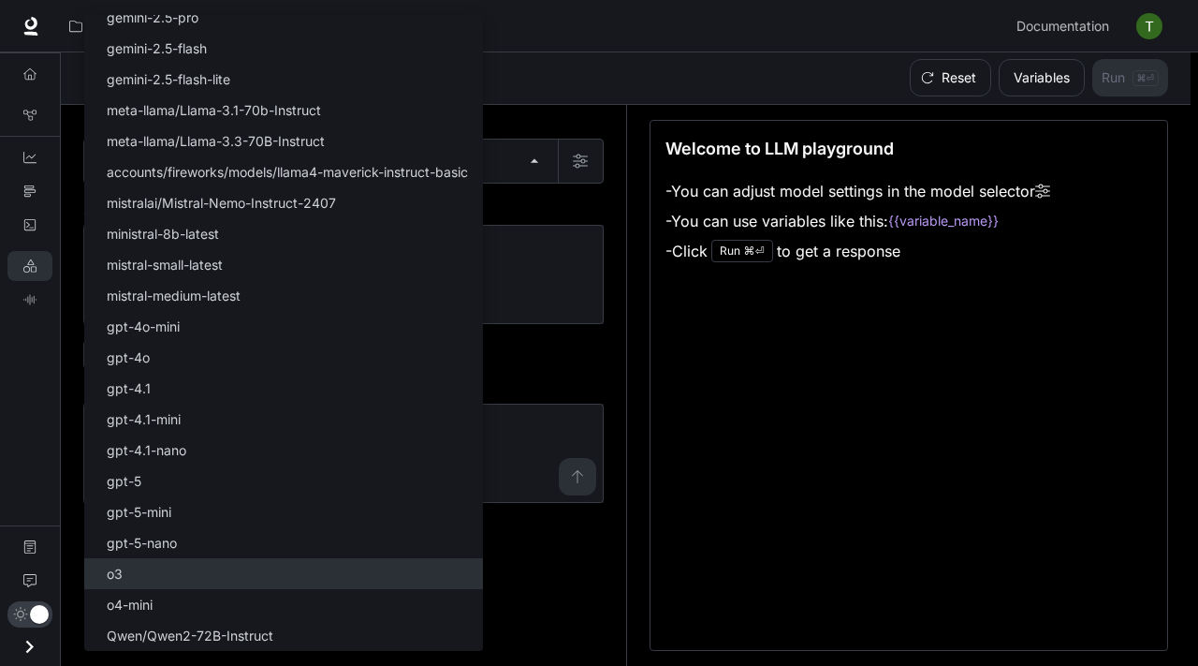
click at [194, 578] on li "o3" at bounding box center [283, 573] width 399 height 31
type input "**"
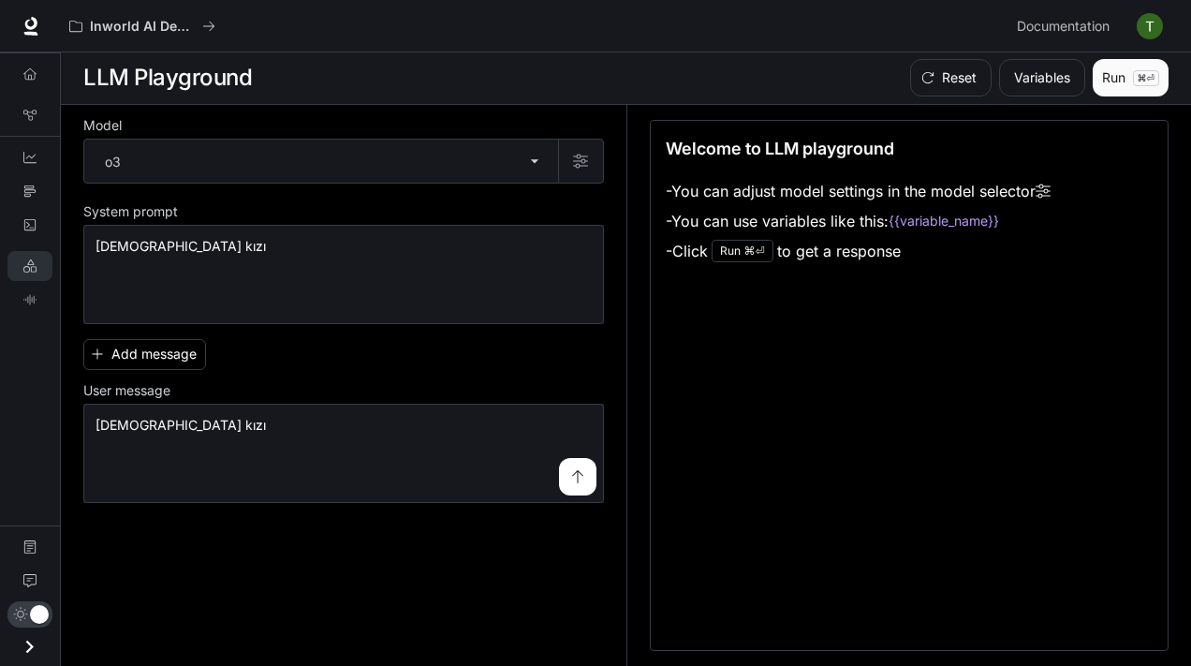
click at [1136, 72] on p "⌘⏎" at bounding box center [1146, 78] width 26 height 16
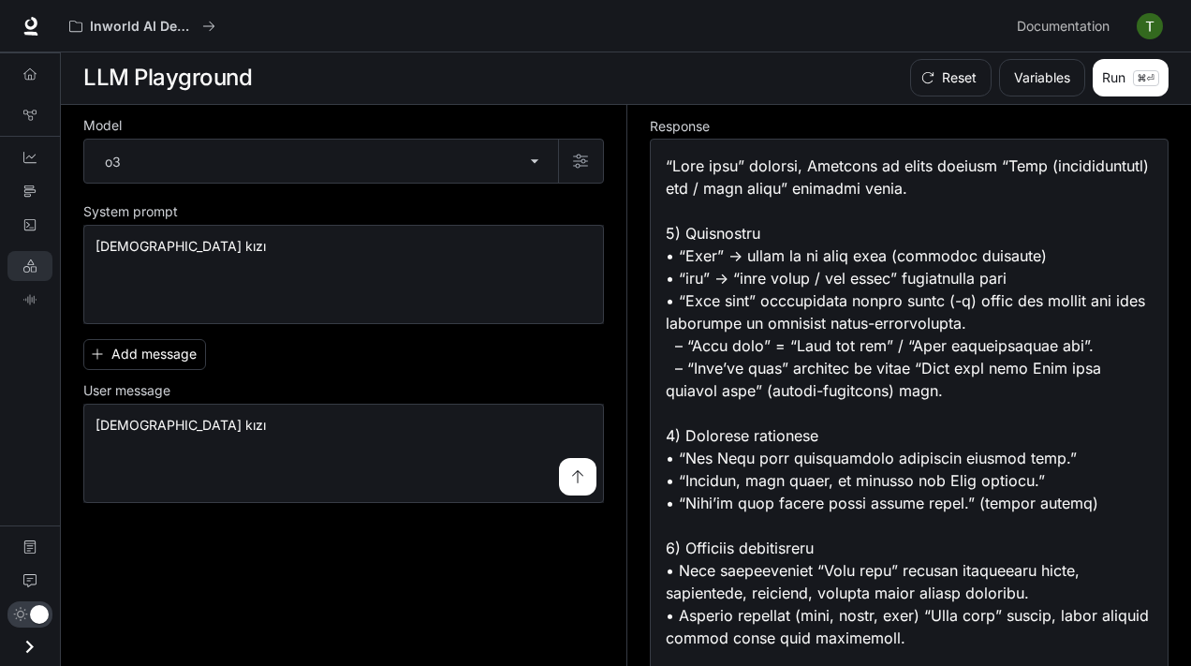
scroll to position [362, 0]
